Goal: Information Seeking & Learning: Learn about a topic

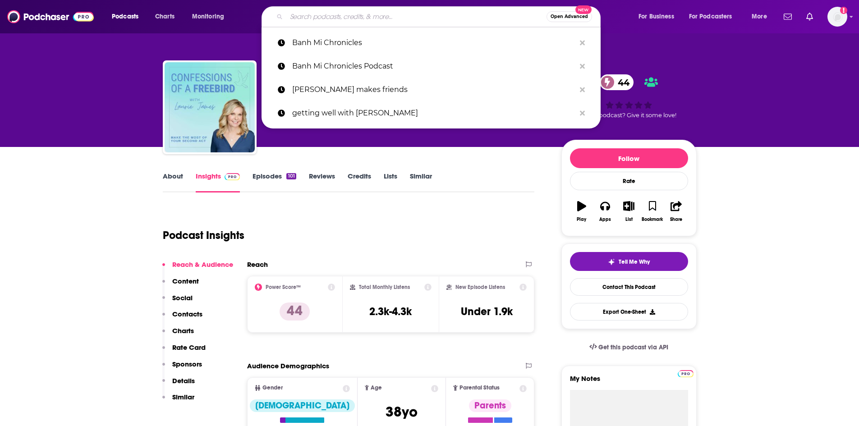
click at [341, 19] on input "Search podcasts, credits, & more..." at bounding box center [416, 16] width 260 height 14
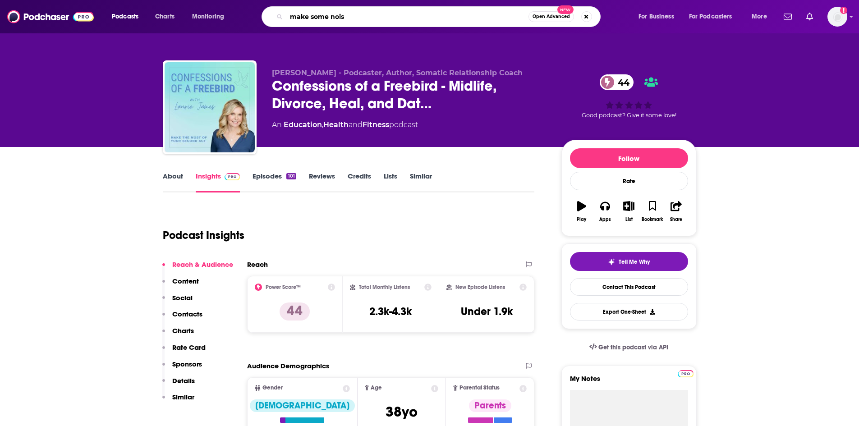
type input "make some noise"
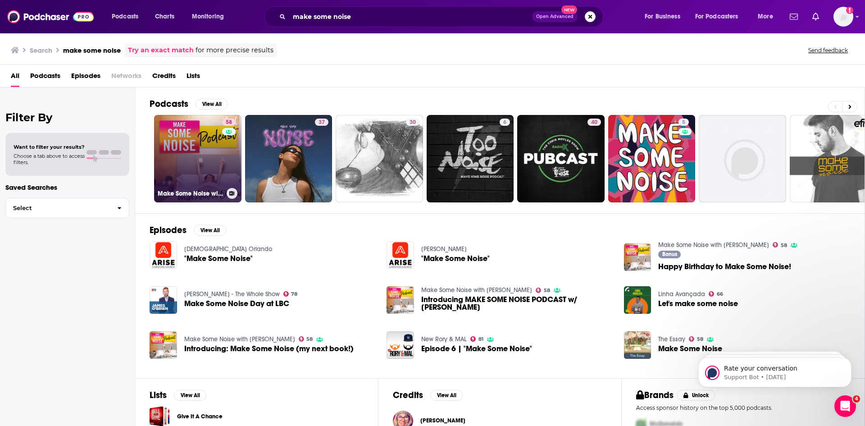
click at [206, 165] on link "58 Make Some Noise with [PERSON_NAME]" at bounding box center [197, 158] width 87 height 87
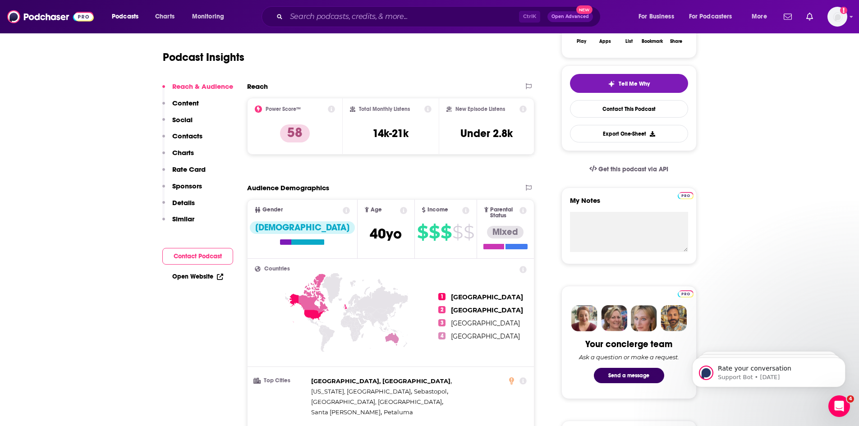
scroll to position [180, 0]
